Goal: Transaction & Acquisition: Purchase product/service

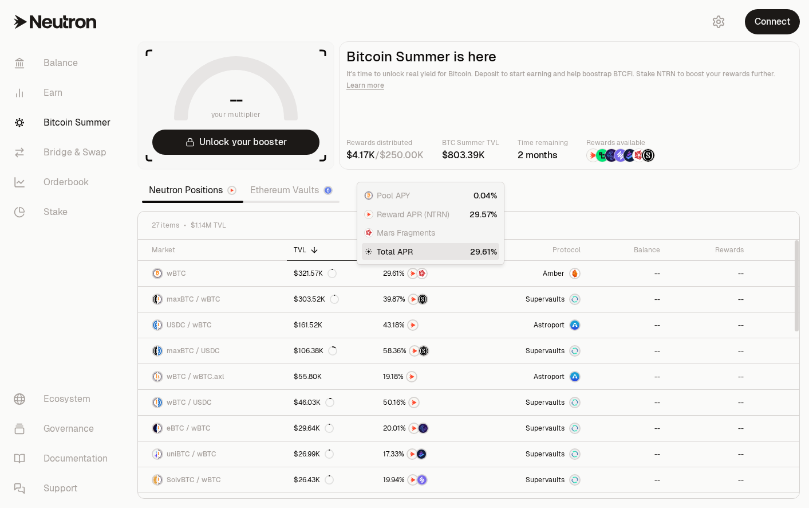
click at [563, 197] on section "-- your multiplier Unlock your booster Bitcoin Summer is here It's time to unlo…" at bounding box center [468, 254] width 681 height 508
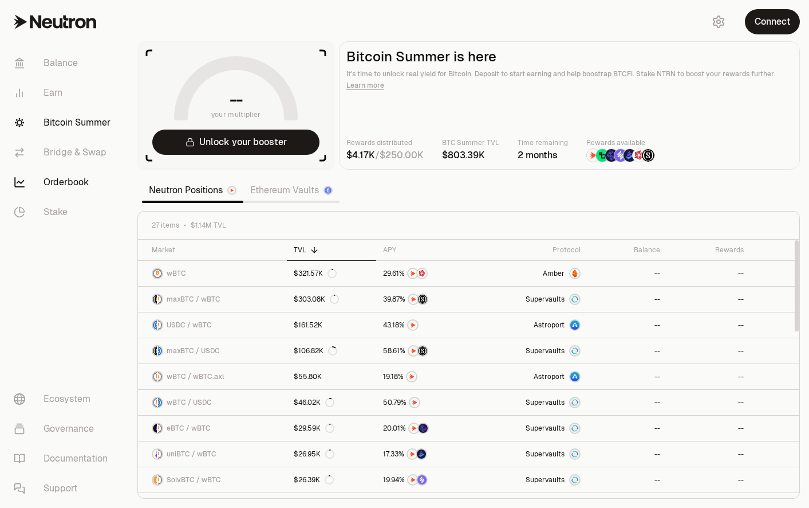
click at [94, 273] on nav "Balance Earn Bitcoin Summer Bridge & Swap Orderbook Stake Ecosystem Governance …" at bounding box center [64, 276] width 128 height 464
click at [59, 160] on link "Bridge & Swap" at bounding box center [64, 152] width 119 height 30
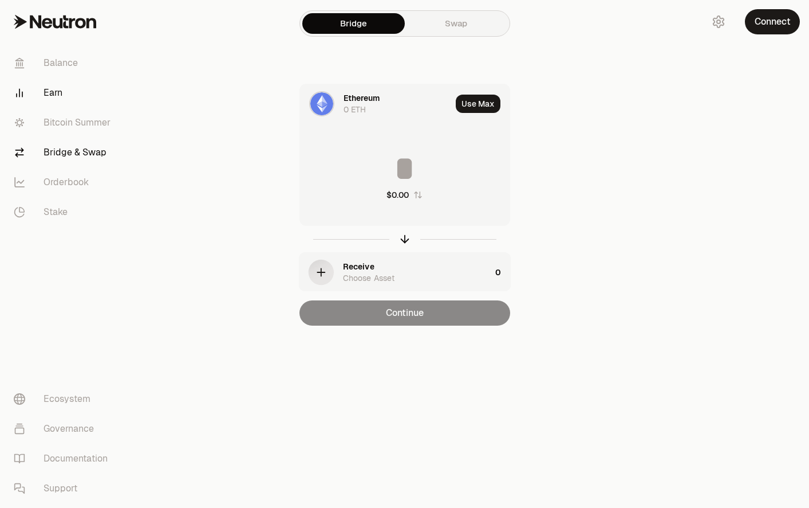
click at [61, 88] on link "Earn" at bounding box center [64, 93] width 119 height 30
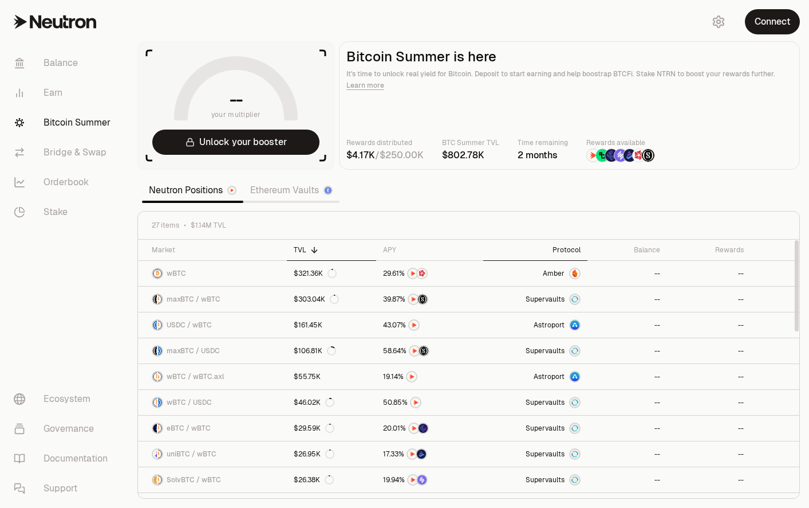
click at [570, 250] on div "Protocol" at bounding box center [535, 249] width 91 height 9
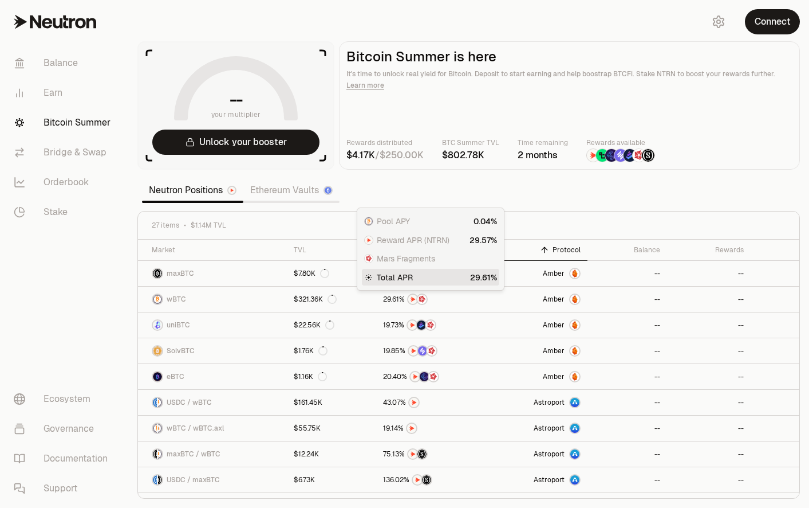
click at [525, 203] on section "-- your multiplier Unlock your booster Bitcoin Summer is here It's time to unlo…" at bounding box center [468, 254] width 681 height 508
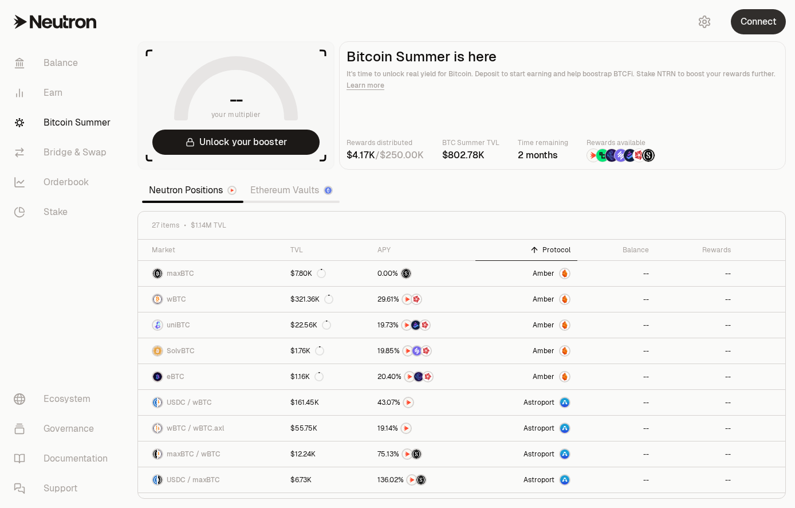
click at [761, 22] on button "Connect" at bounding box center [758, 21] width 55 height 25
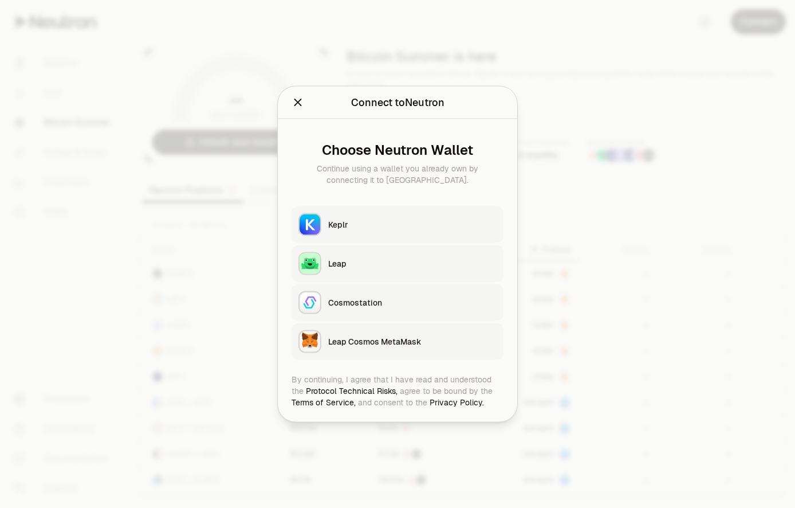
click at [372, 225] on div "Keplr" at bounding box center [412, 224] width 168 height 11
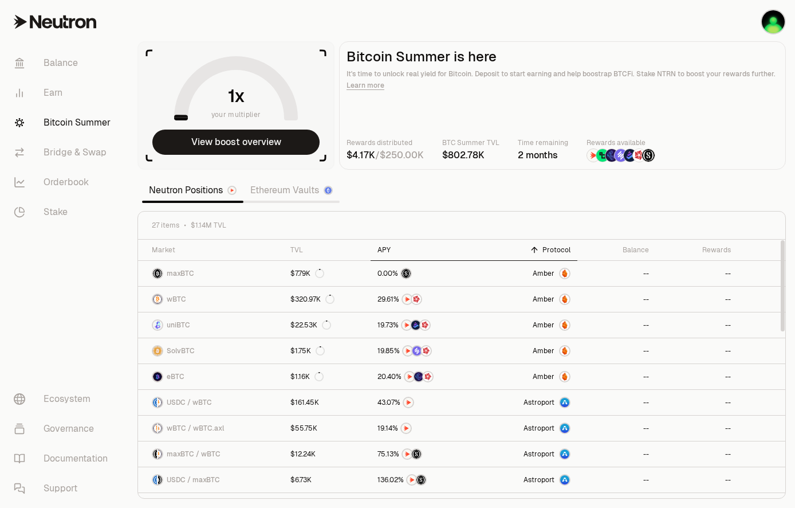
click at [378, 245] on div "APY" at bounding box center [423, 249] width 91 height 9
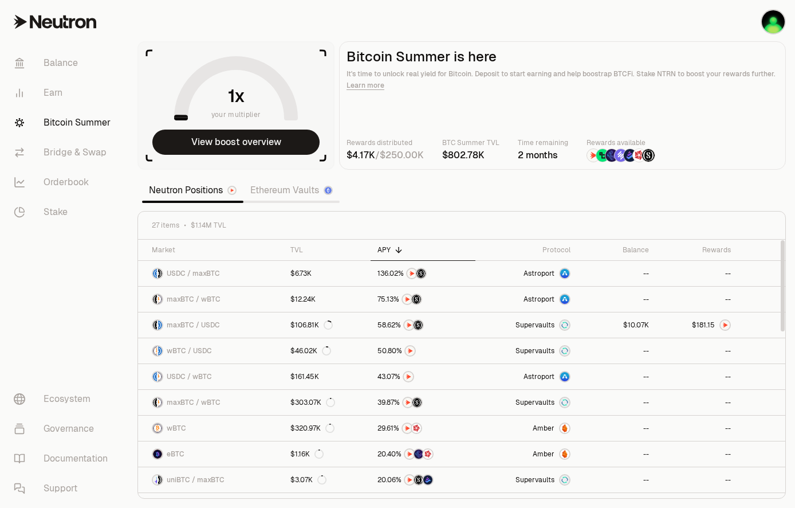
click at [384, 251] on div "APY" at bounding box center [423, 249] width 91 height 9
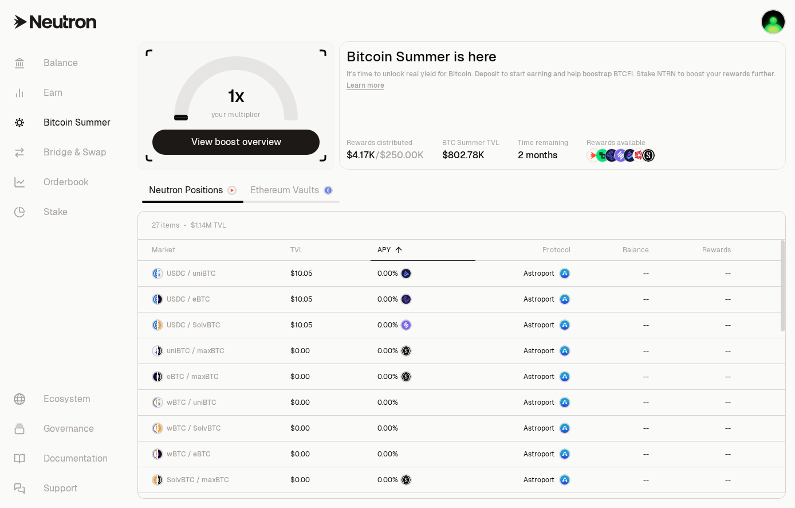
click at [386, 247] on div "APY" at bounding box center [423, 249] width 91 height 9
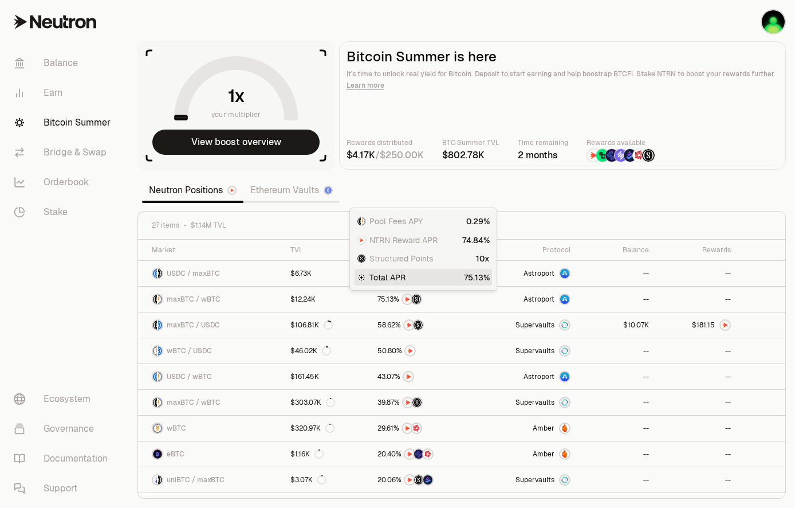
click at [420, 192] on section "your multiplier View boost overview Bitcoin Summer is here It's time to unlock …" at bounding box center [461, 254] width 667 height 508
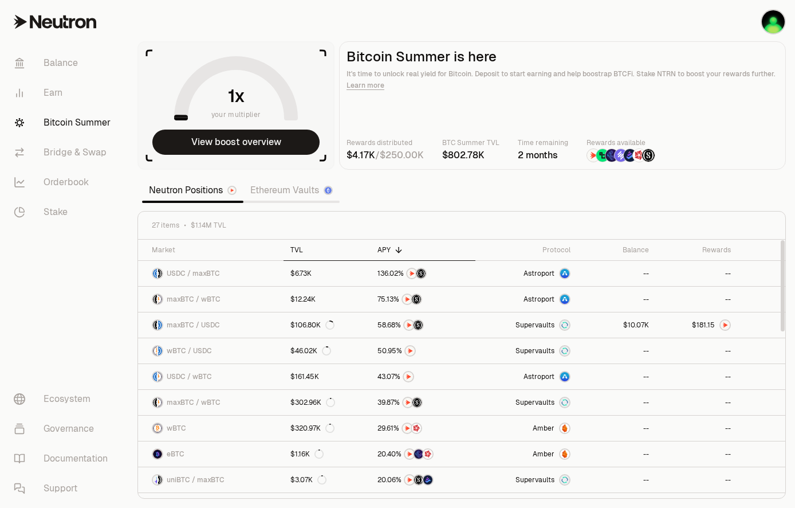
click at [303, 254] on th "TVL" at bounding box center [327, 249] width 87 height 21
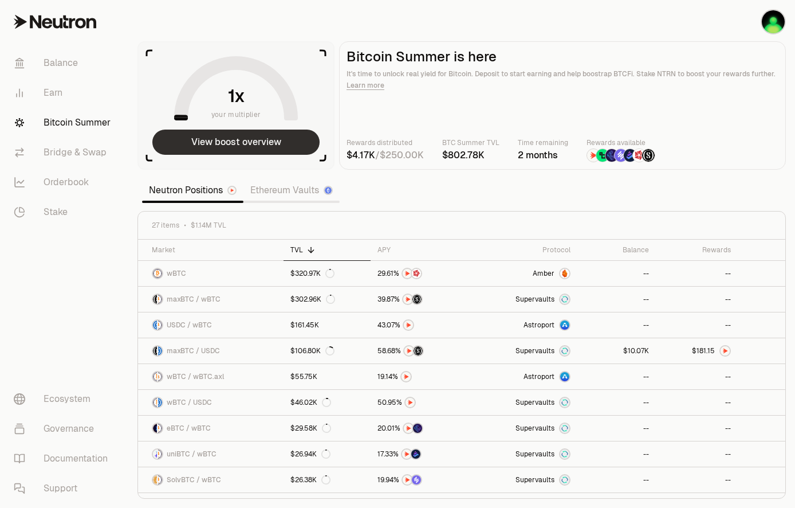
click at [237, 150] on button "View boost overview" at bounding box center [235, 141] width 167 height 25
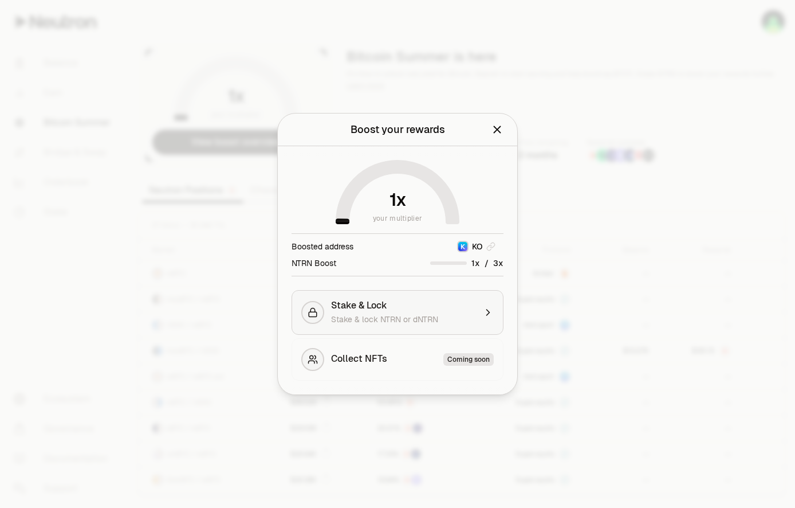
click at [396, 323] on span "Stake & lock NTRN or dNTRN" at bounding box center [384, 319] width 107 height 10
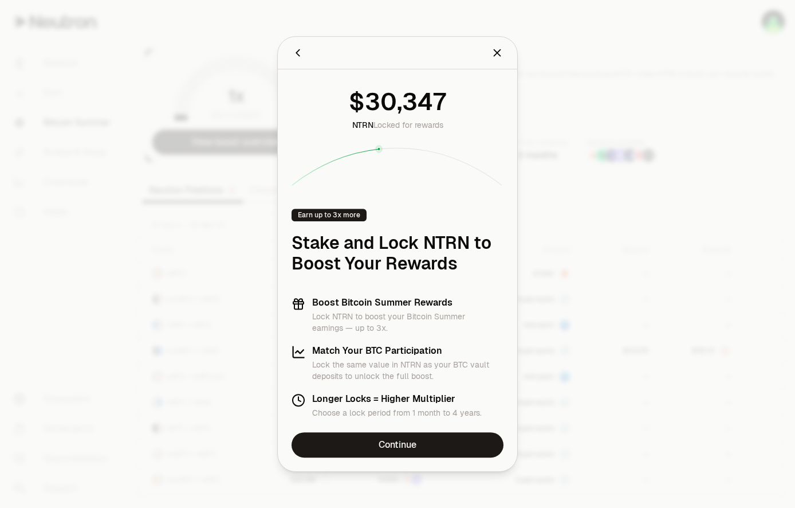
drag, startPoint x: 375, startPoint y: 151, endPoint x: 433, endPoint y: 166, distance: 59.6
click at [431, 155] on icon at bounding box center [398, 164] width 212 height 41
click at [427, 202] on div "NTRN Locked for rewards Earn up to 3x more Stake and Lock NTRN to Boost Your Re…" at bounding box center [397, 250] width 239 height 363
click at [388, 446] on link "Continue" at bounding box center [398, 444] width 212 height 25
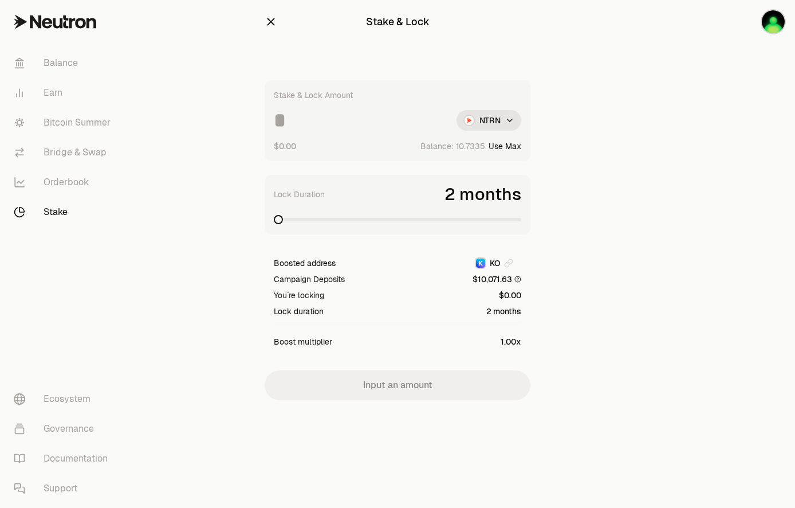
click at [510, 145] on button "Use Max" at bounding box center [505, 145] width 33 height 11
type input "*********"
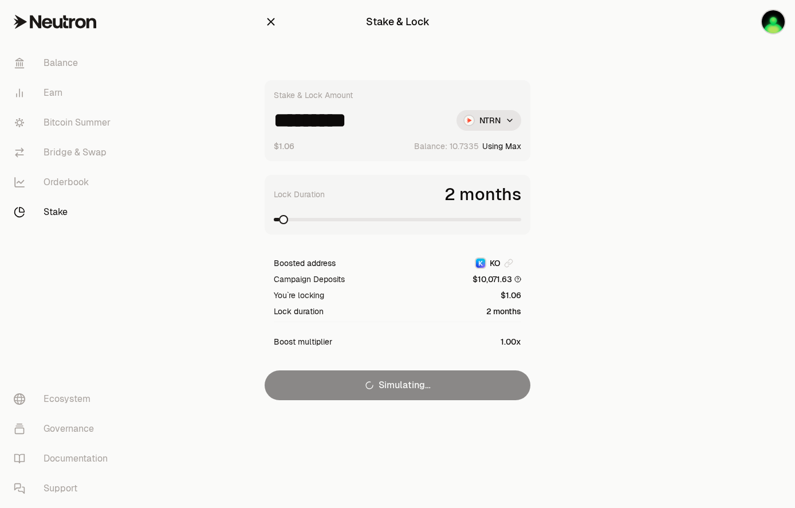
click at [429, 223] on span at bounding box center [397, 219] width 247 height 11
click at [469, 222] on span at bounding box center [397, 219] width 247 height 11
click at [497, 221] on span at bounding box center [397, 219] width 247 height 3
click at [521, 221] on span at bounding box center [397, 219] width 247 height 3
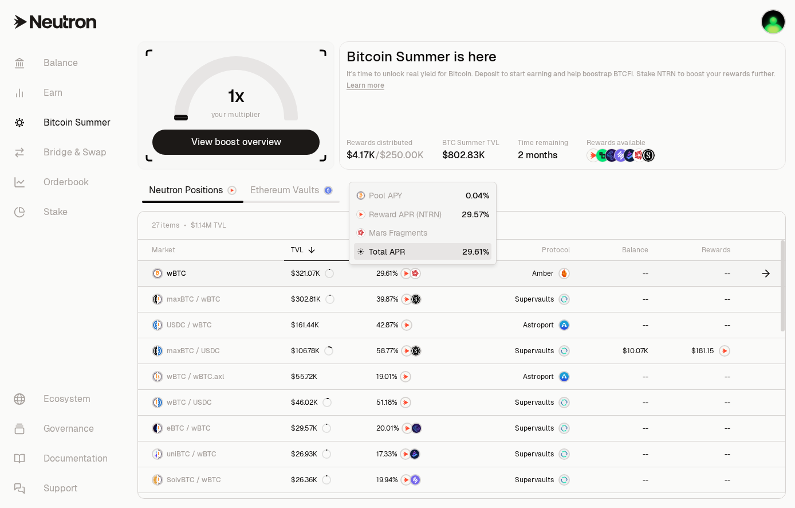
click at [388, 270] on span "6" at bounding box center [388, 273] width 4 height 9
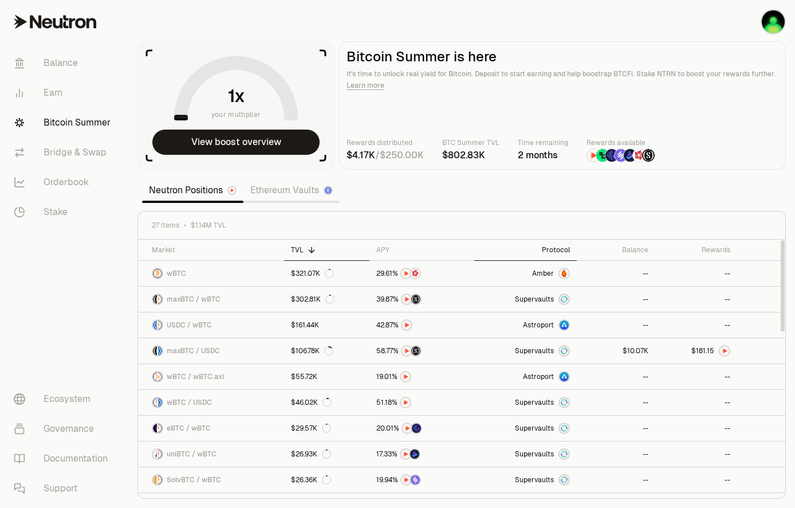
click at [565, 246] on div "Protocol" at bounding box center [525, 249] width 89 height 9
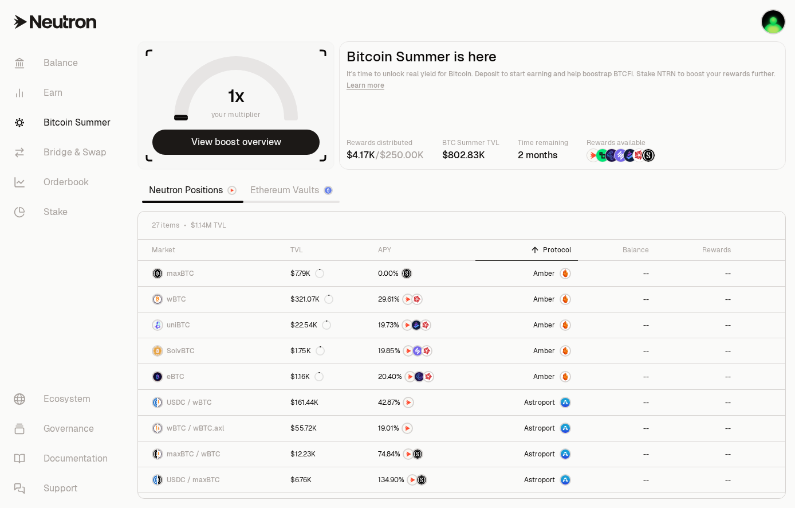
click at [608, 156] on img at bounding box center [612, 155] width 13 height 13
click at [163, 276] on div "maxBTC" at bounding box center [173, 273] width 42 height 11
click at [405, 191] on section "your multiplier View boost overview Bitcoin Summer is here It's time to unlock …" at bounding box center [461, 254] width 667 height 508
